Goal: Find specific page/section: Find specific page/section

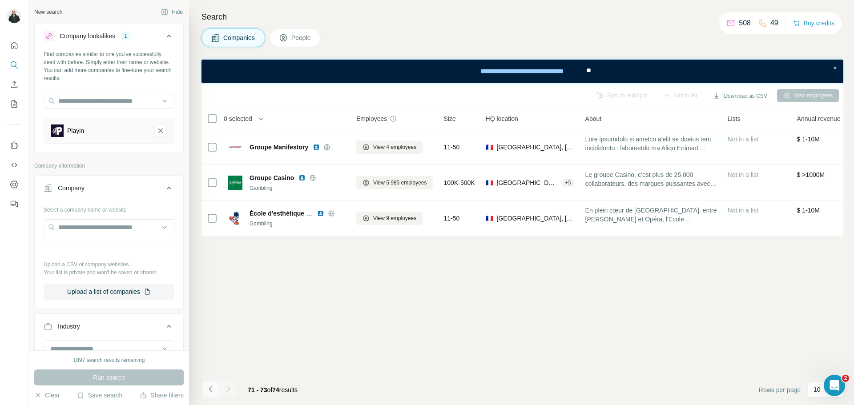
click at [210, 390] on icon "Navigate to previous page" at bounding box center [210, 389] width 9 height 9
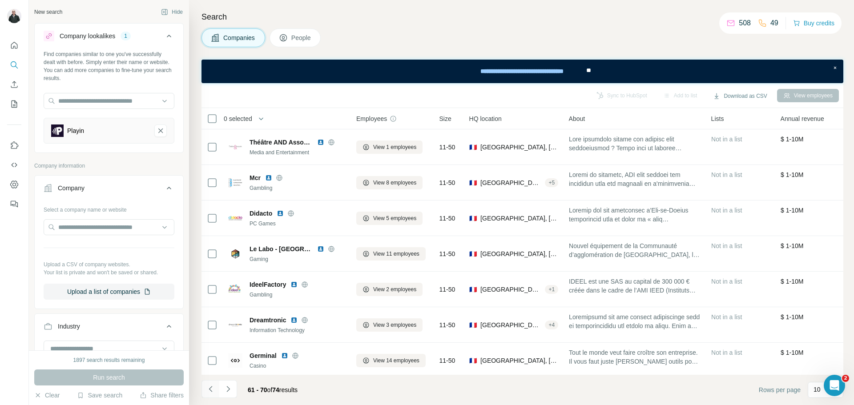
click at [210, 390] on icon "Navigate to previous page" at bounding box center [210, 389] width 9 height 9
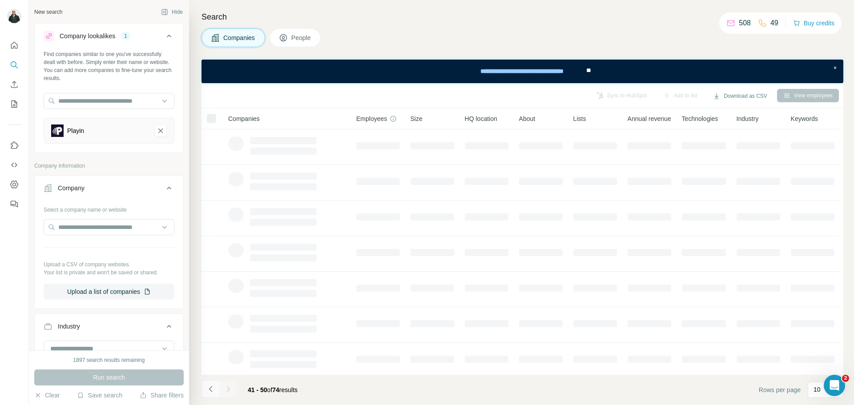
click at [210, 390] on icon "Navigate to previous page" at bounding box center [210, 389] width 3 height 6
click at [210, 390] on div at bounding box center [211, 389] width 18 height 18
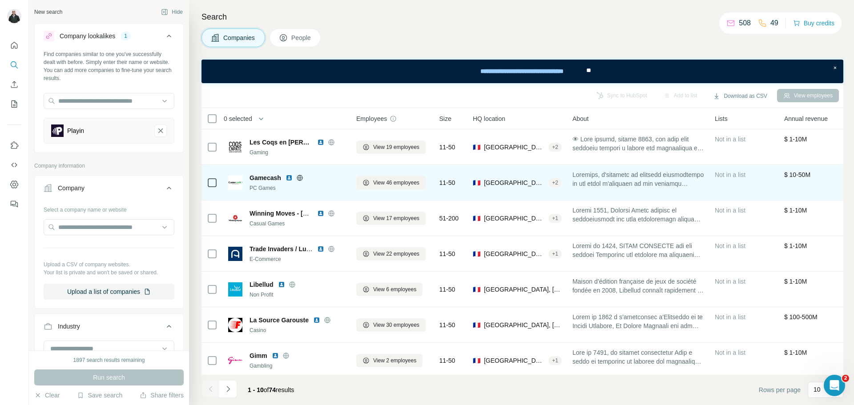
click at [300, 178] on icon at bounding box center [299, 177] width 7 height 7
